Goal: Task Accomplishment & Management: Use online tool/utility

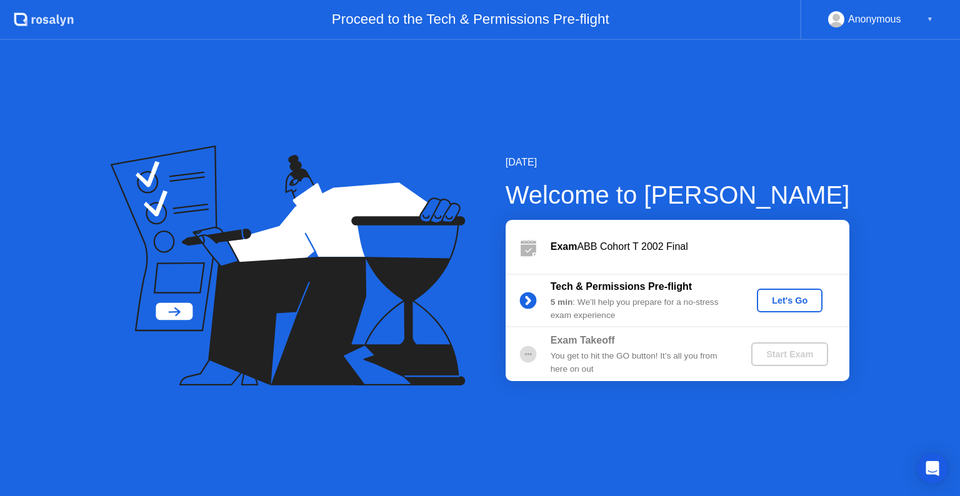
click at [780, 297] on div "Let's Go" at bounding box center [790, 301] width 56 height 10
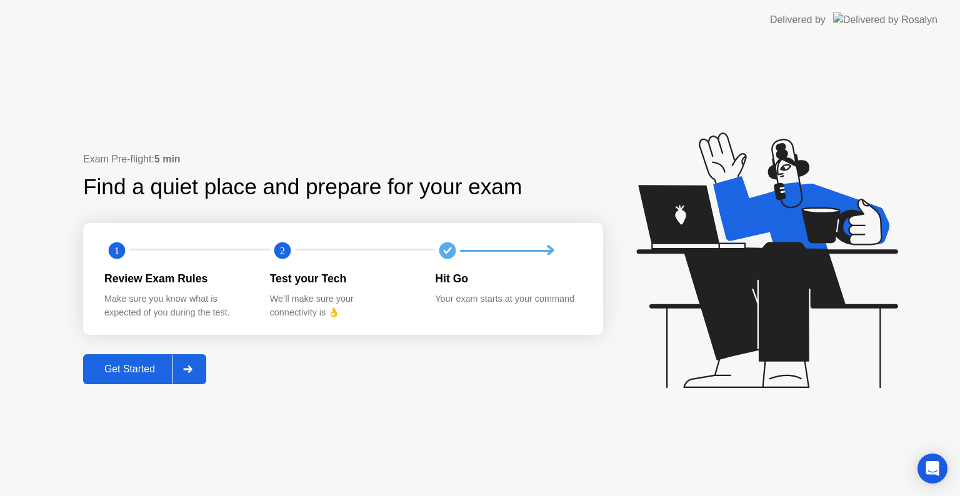
click at [205, 377] on button "Get Started" at bounding box center [144, 369] width 123 height 30
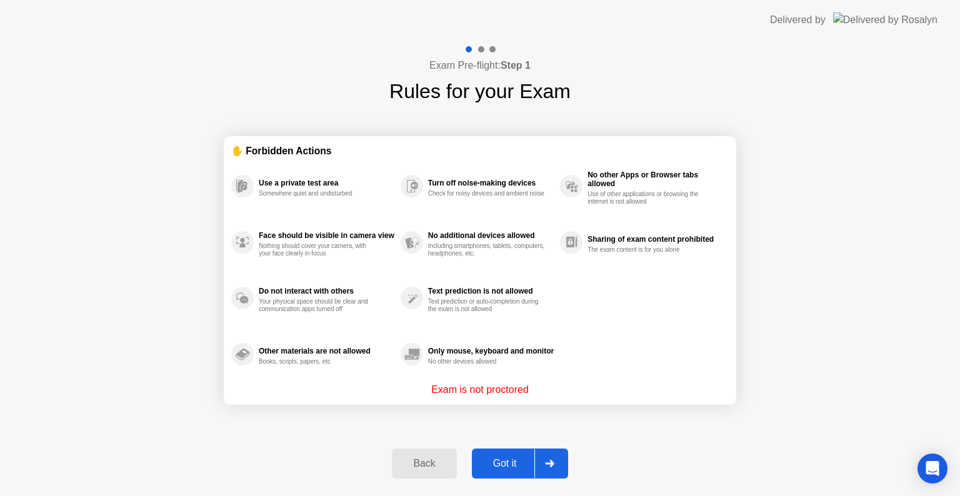
click at [547, 463] on icon at bounding box center [549, 463] width 9 height 7
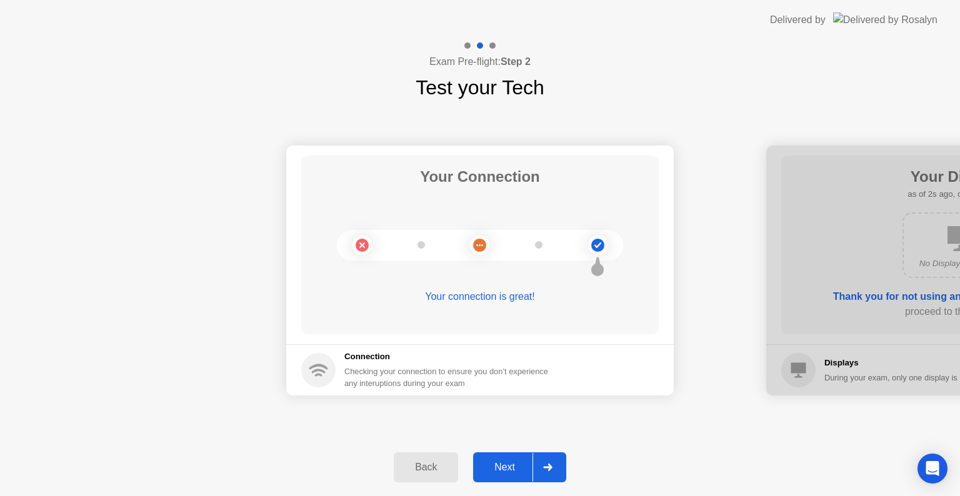
click at [547, 464] on icon at bounding box center [547, 467] width 9 height 7
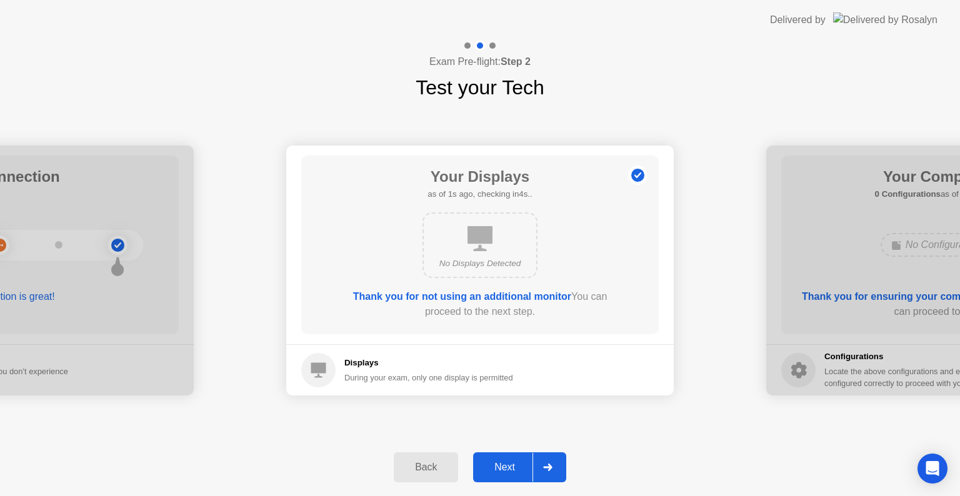
click at [547, 464] on icon at bounding box center [547, 467] width 9 height 7
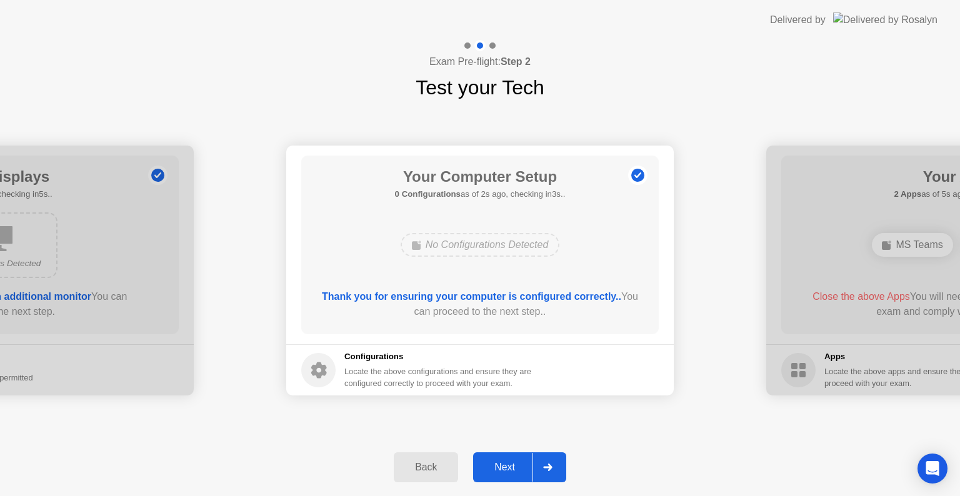
click at [553, 469] on div at bounding box center [547, 467] width 30 height 29
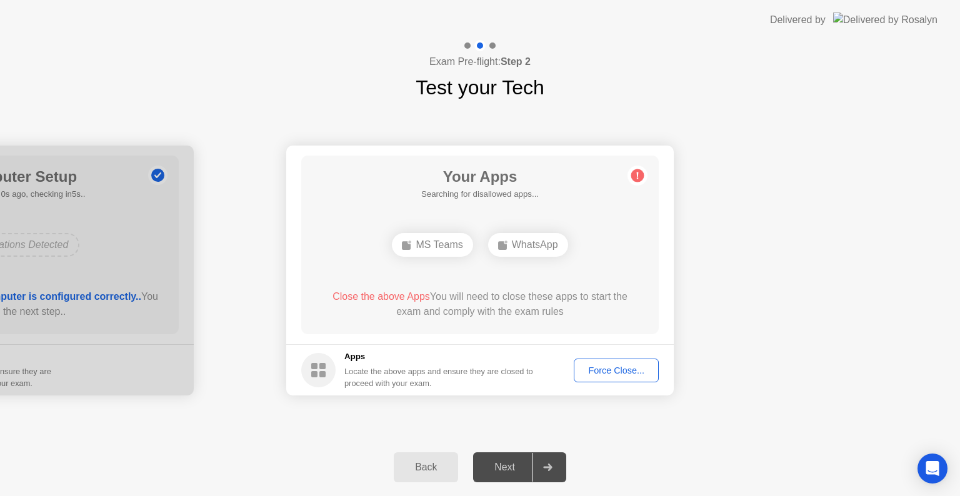
click at [552, 469] on icon at bounding box center [547, 467] width 9 height 7
click at [599, 380] on button "Force Close..." at bounding box center [616, 371] width 85 height 24
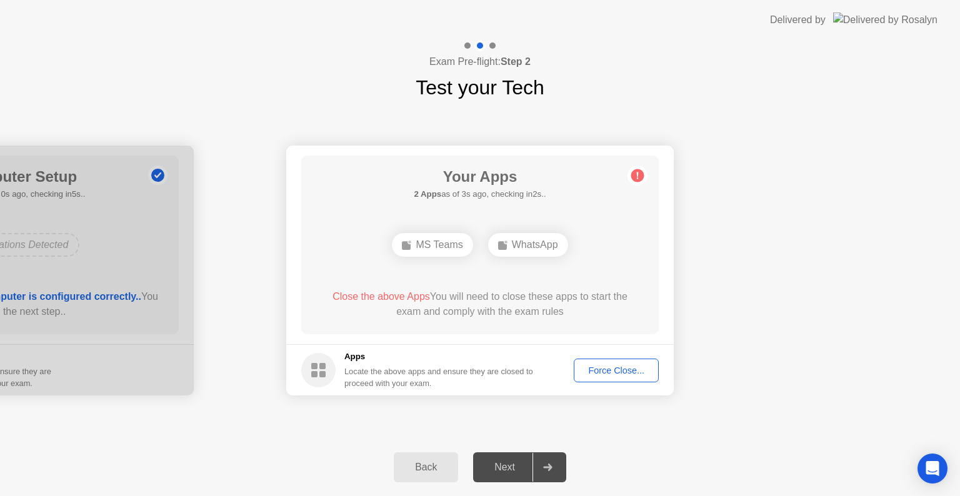
click at [600, 366] on div "Force Close..." at bounding box center [616, 371] width 76 height 10
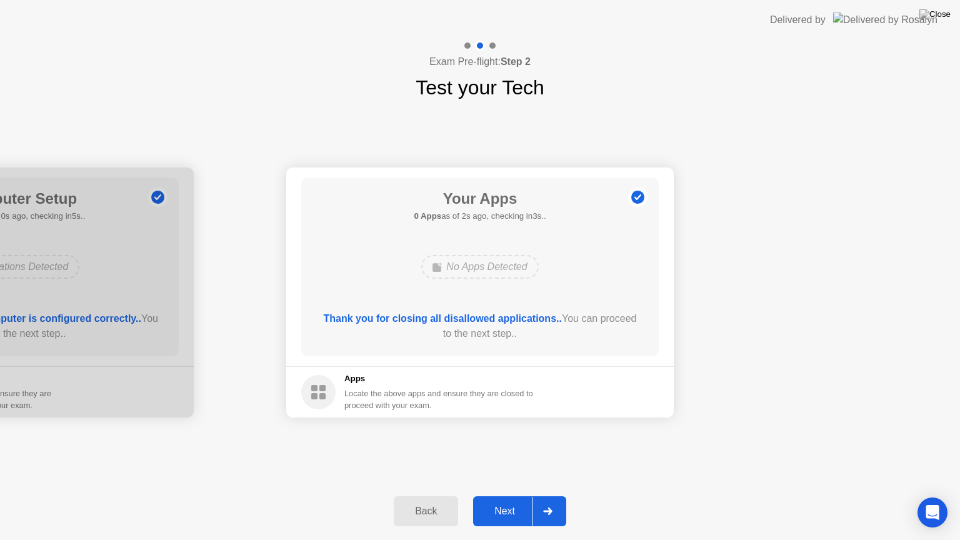
click at [548, 496] on icon at bounding box center [547, 510] width 9 height 7
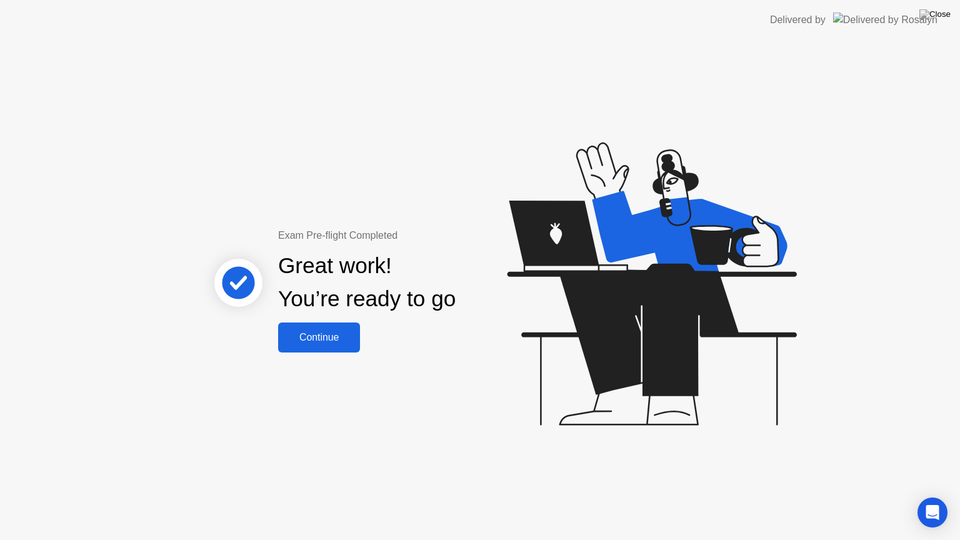
click at [327, 341] on div "Continue" at bounding box center [319, 337] width 74 height 11
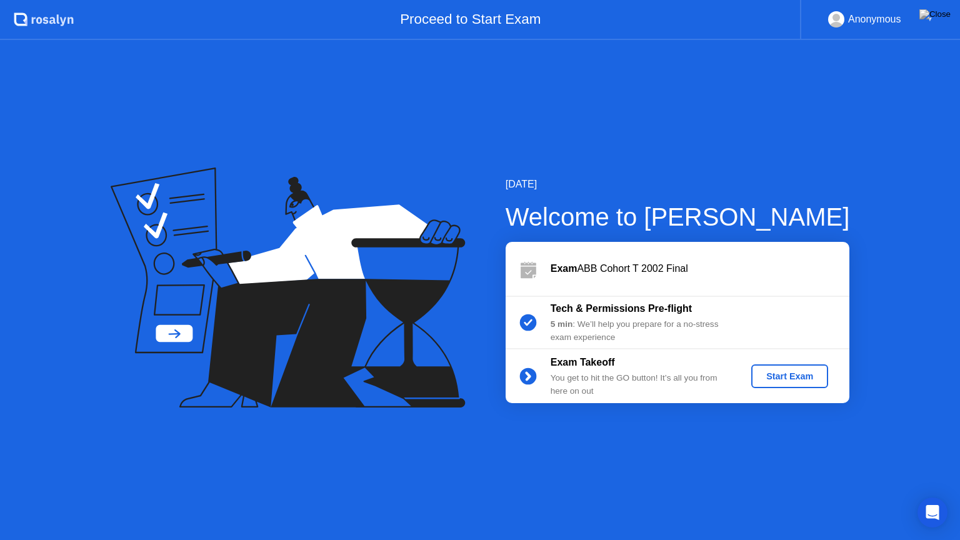
click at [773, 375] on div "Start Exam" at bounding box center [789, 376] width 67 height 10
